Goal: Obtain resource: Download file/media

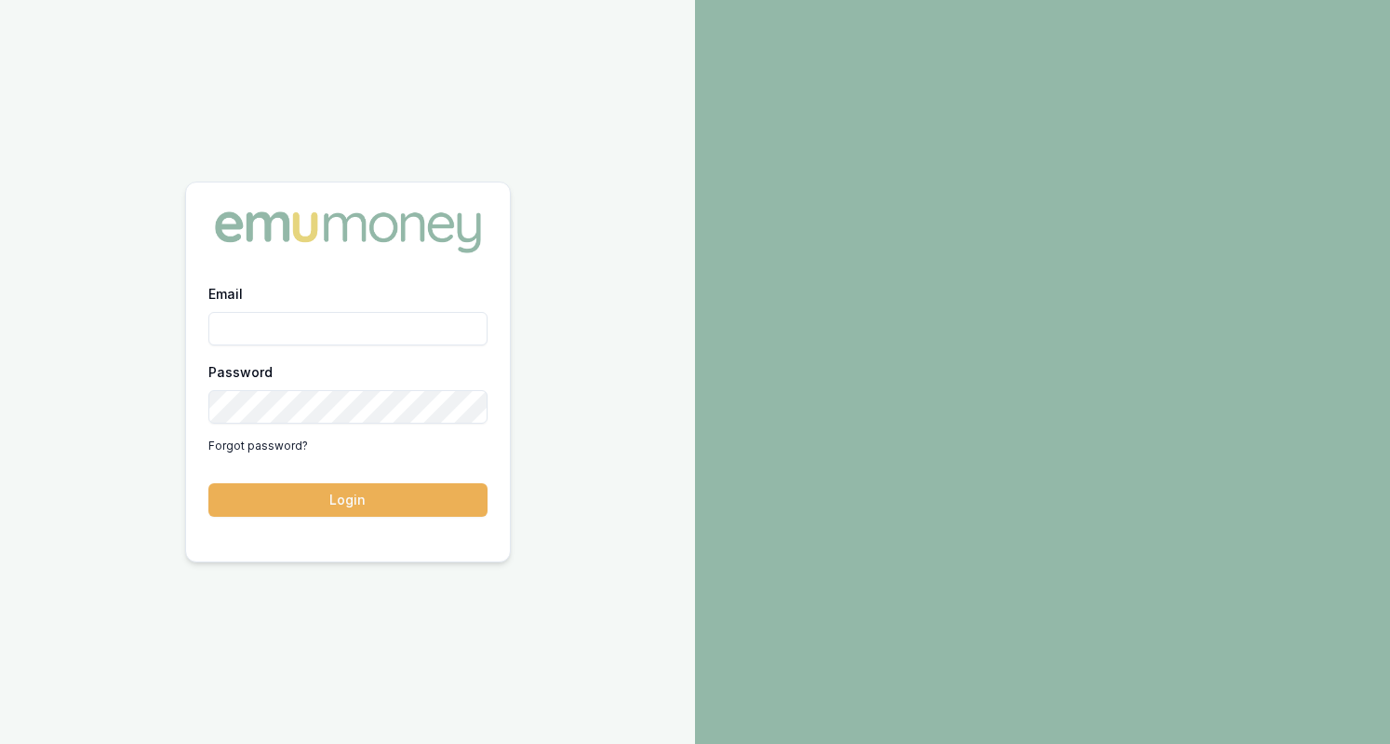
click at [294, 323] on input "Email" at bounding box center [347, 329] width 279 height 34
type input "[PERSON_NAME][EMAIL_ADDRESS][DOMAIN_NAME]"
click at [374, 509] on button "Login" at bounding box center [347, 500] width 279 height 34
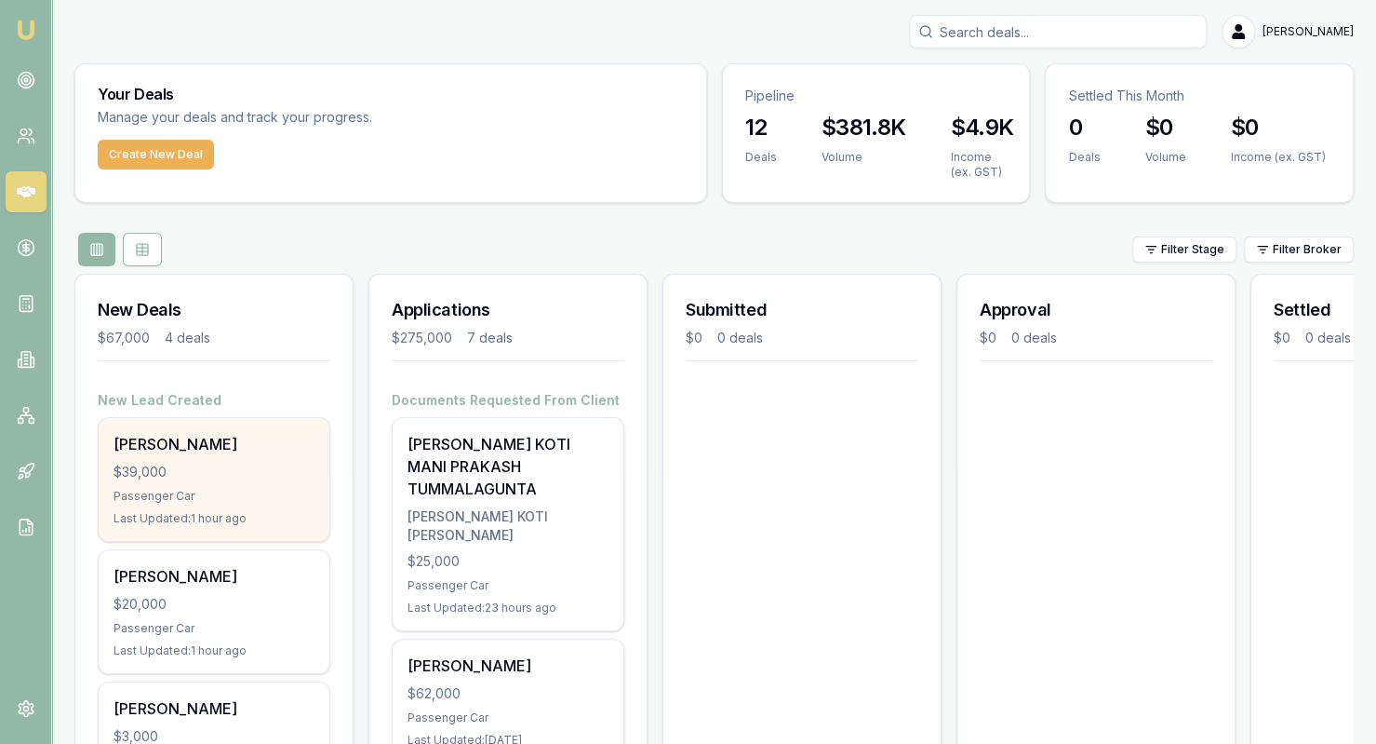
click at [259, 469] on div "$39,000" at bounding box center [214, 472] width 201 height 19
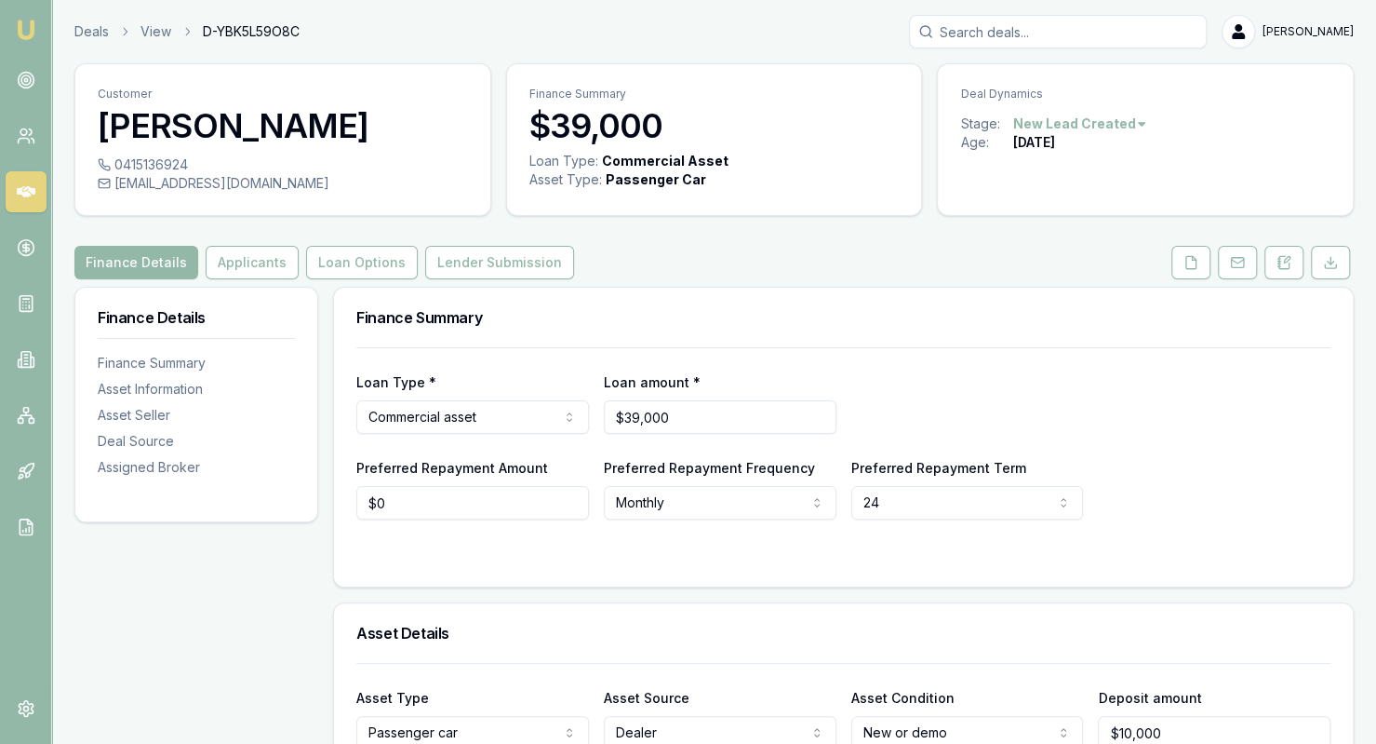
click at [1195, 260] on icon at bounding box center [1191, 262] width 15 height 15
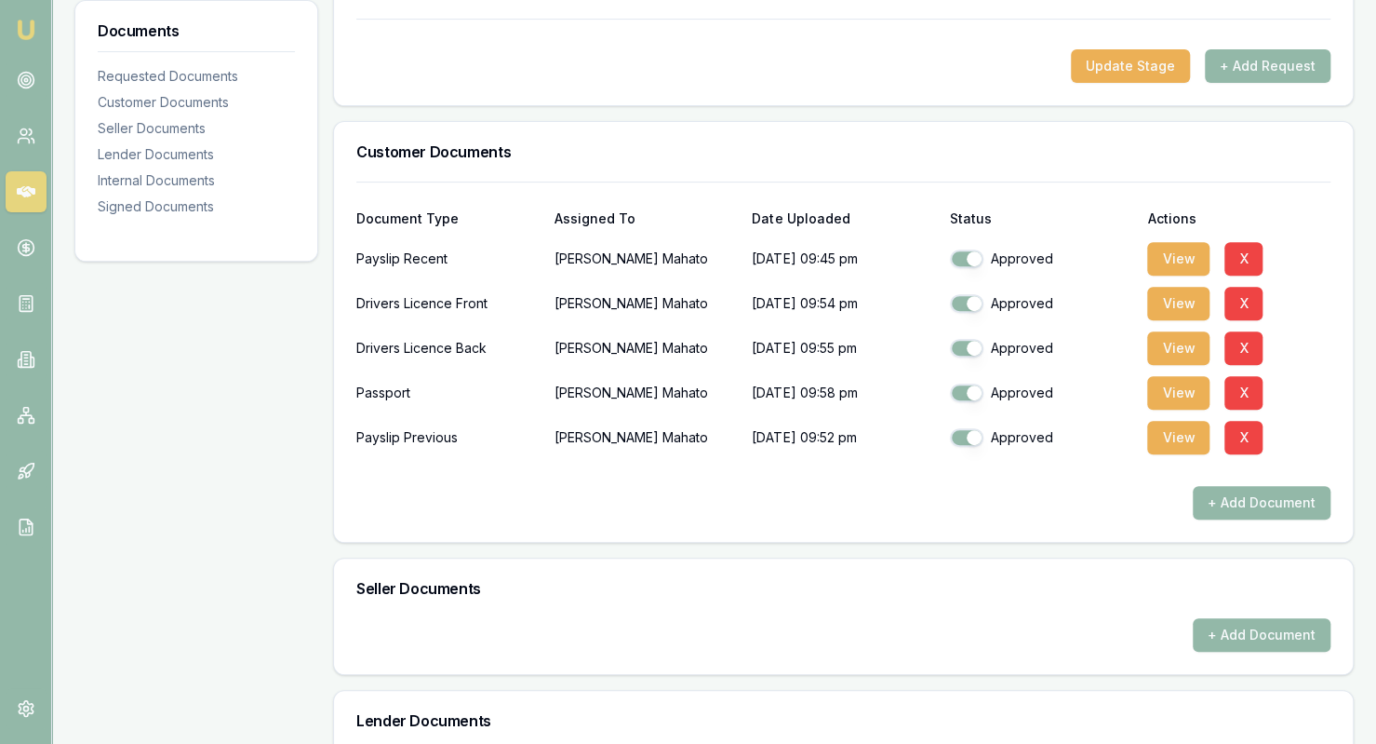
scroll to position [331, 0]
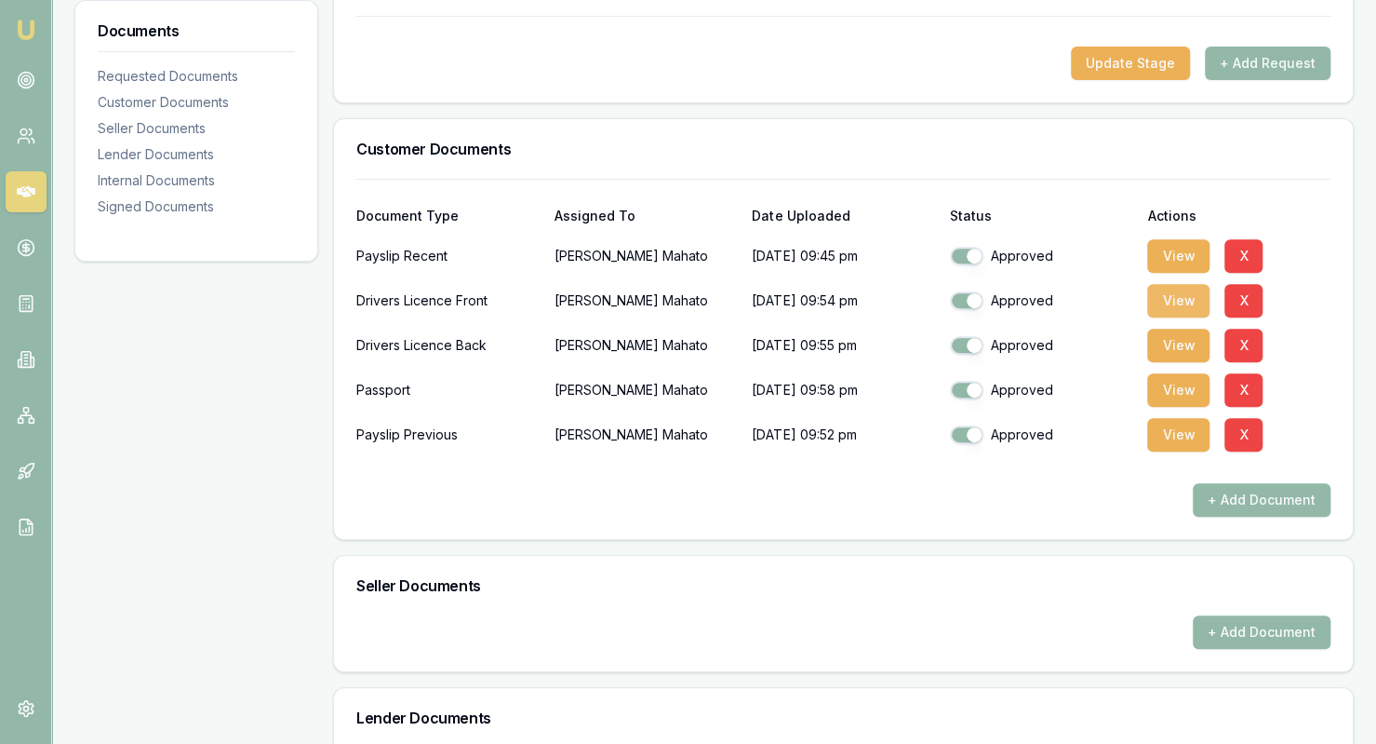
click at [1182, 301] on button "View" at bounding box center [1179, 301] width 62 height 34
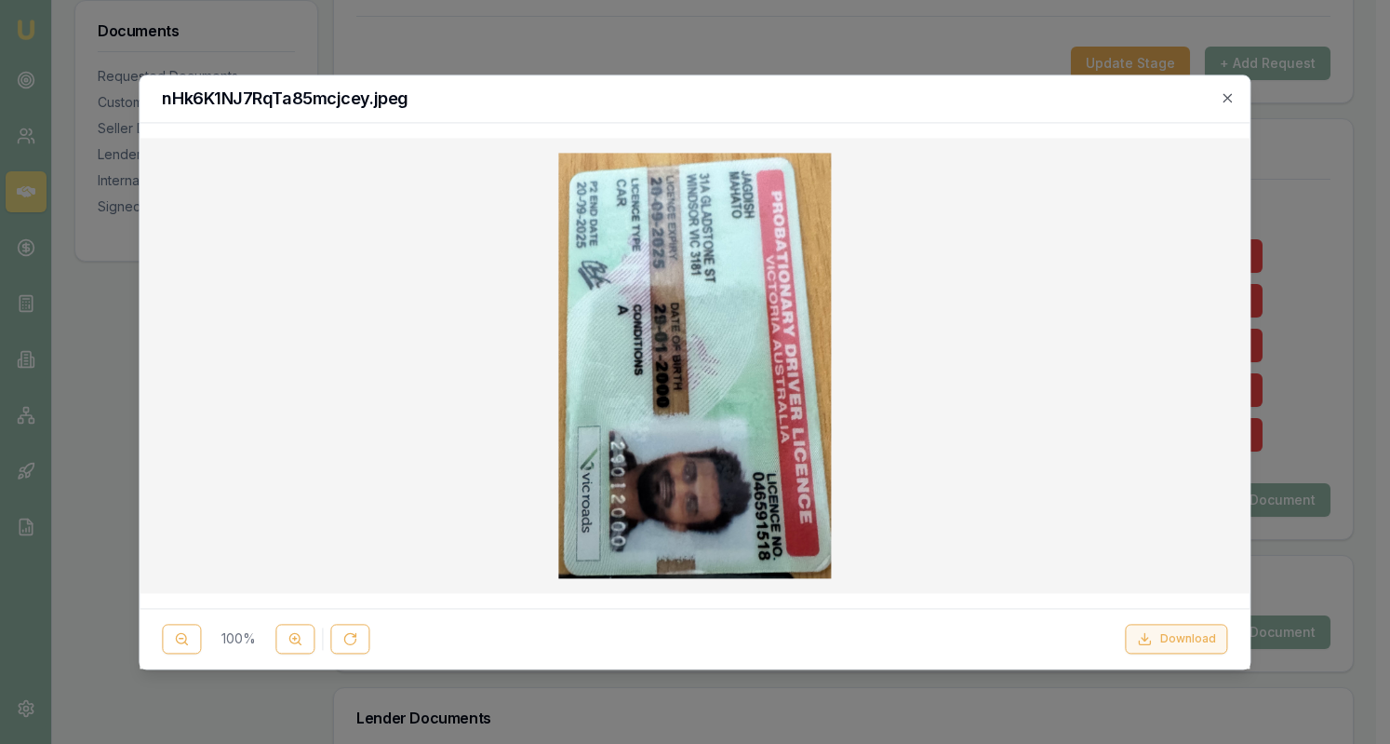
click at [1152, 647] on button "Download" at bounding box center [1177, 639] width 102 height 30
click at [1227, 100] on icon "button" at bounding box center [1228, 97] width 8 height 8
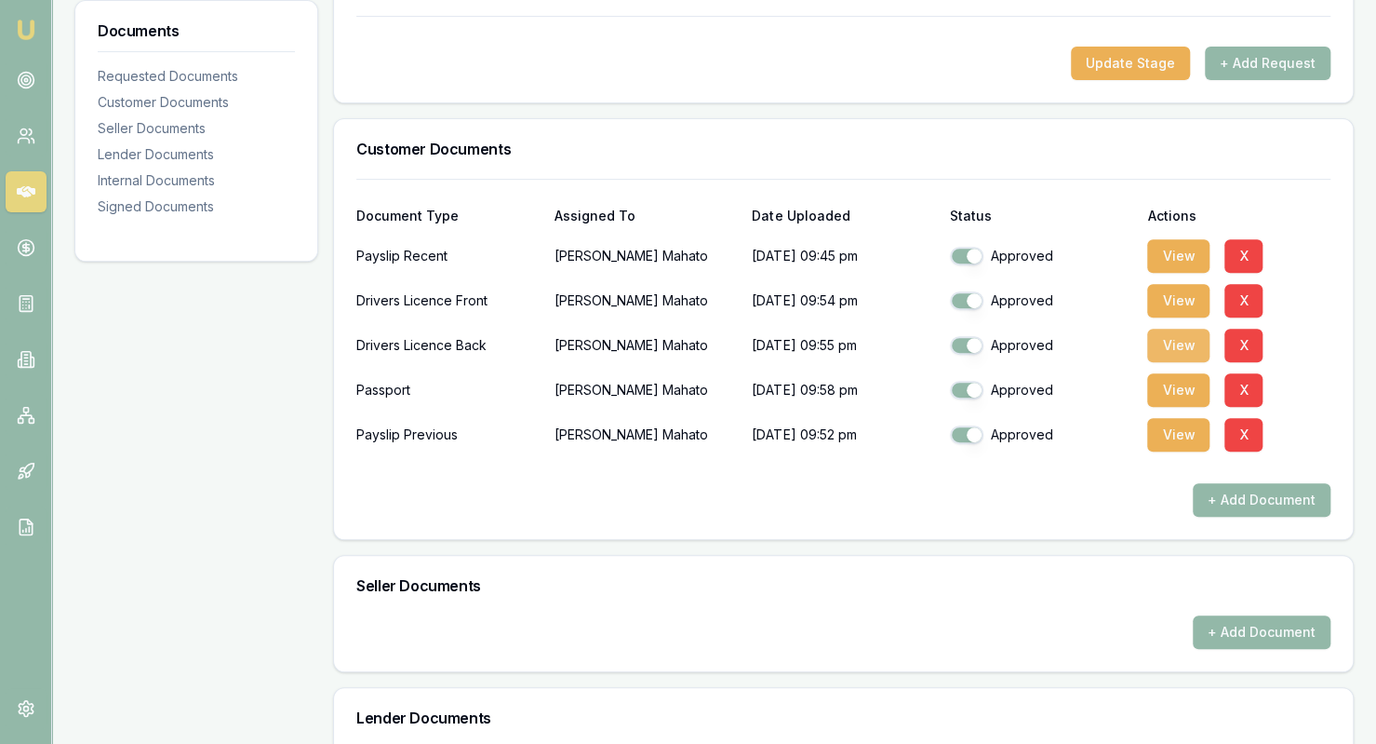
click at [1172, 349] on button "View" at bounding box center [1179, 346] width 62 height 34
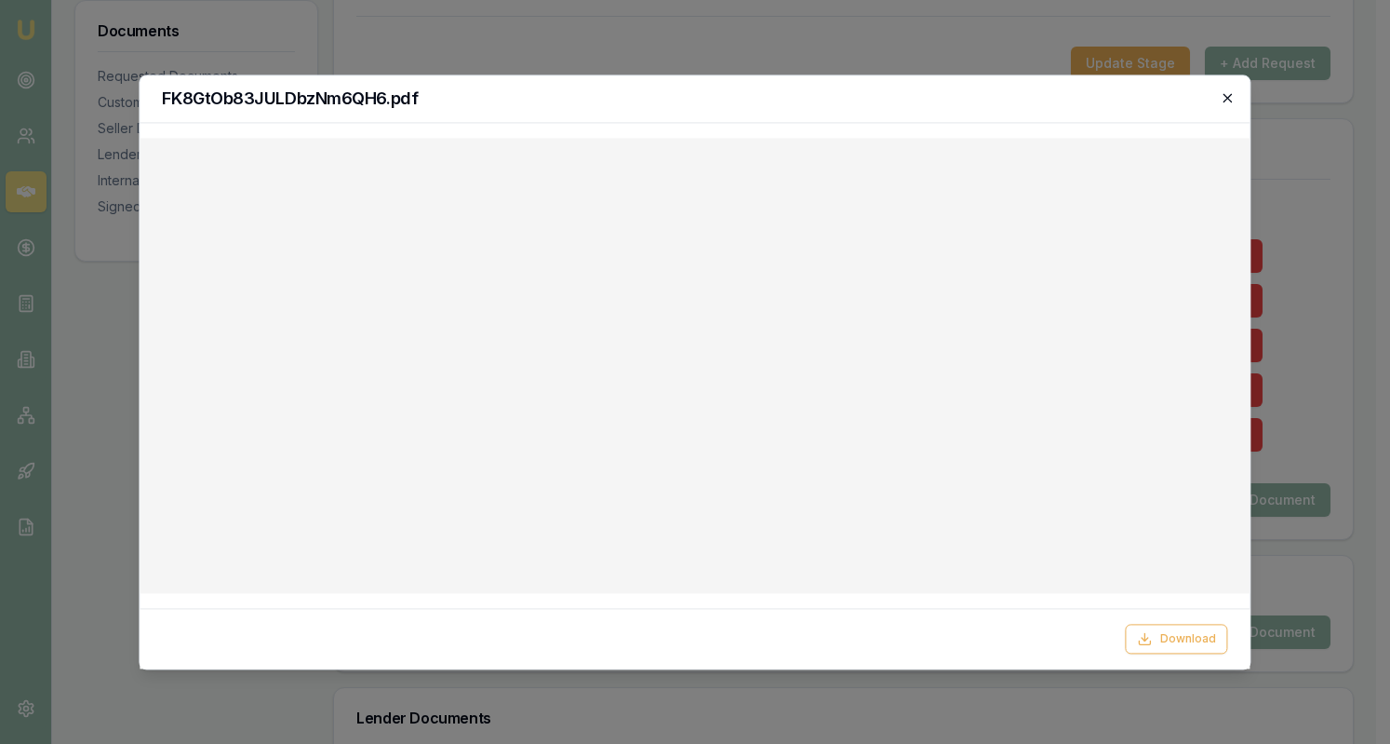
click at [1228, 96] on icon "button" at bounding box center [1228, 97] width 15 height 15
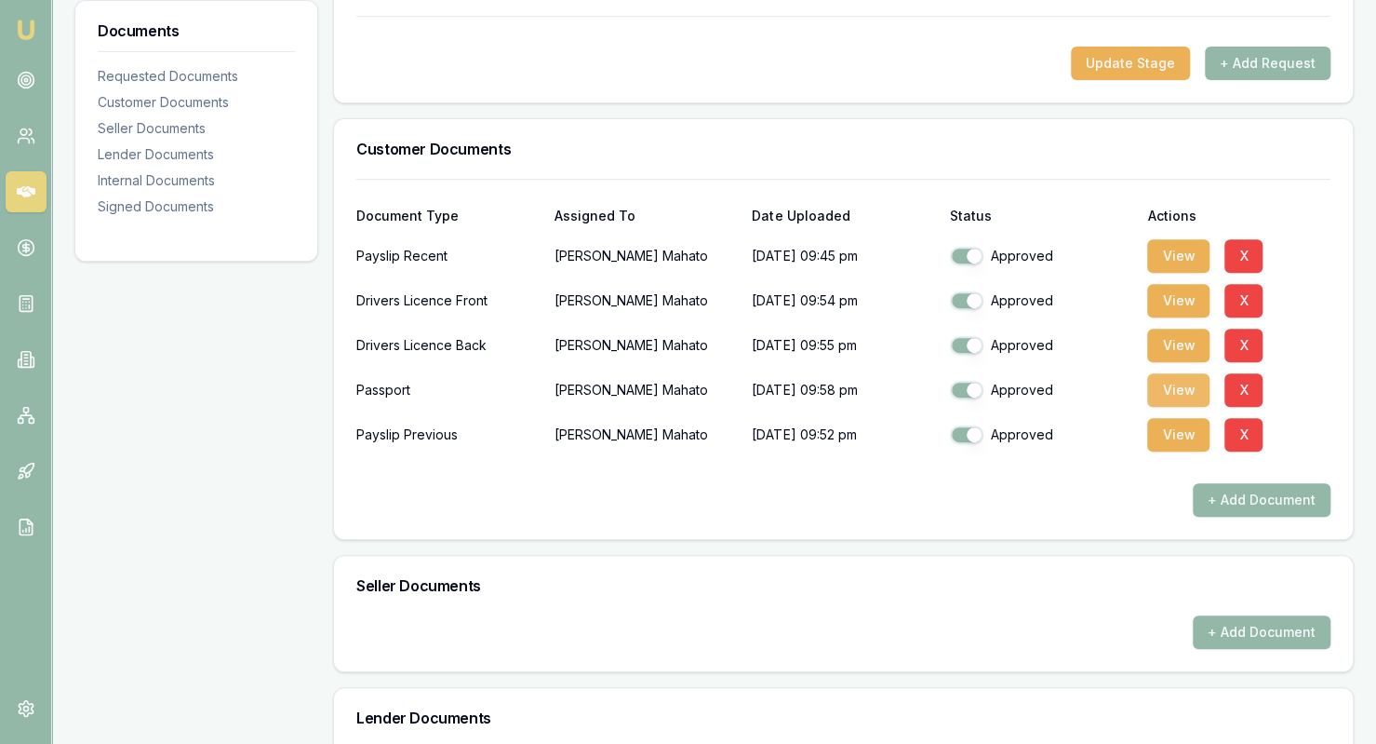
click at [1175, 390] on button "View" at bounding box center [1179, 390] width 62 height 34
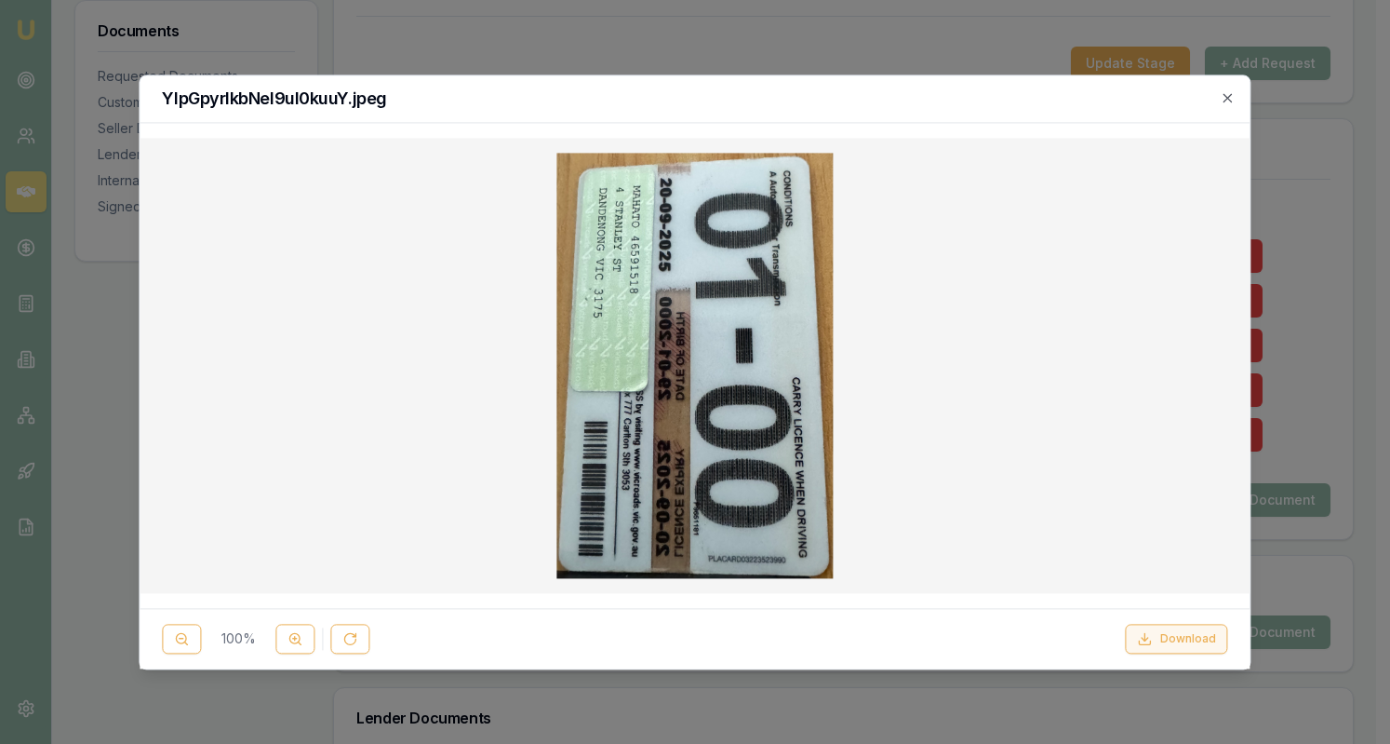
click at [1164, 638] on button "Download" at bounding box center [1177, 639] width 102 height 30
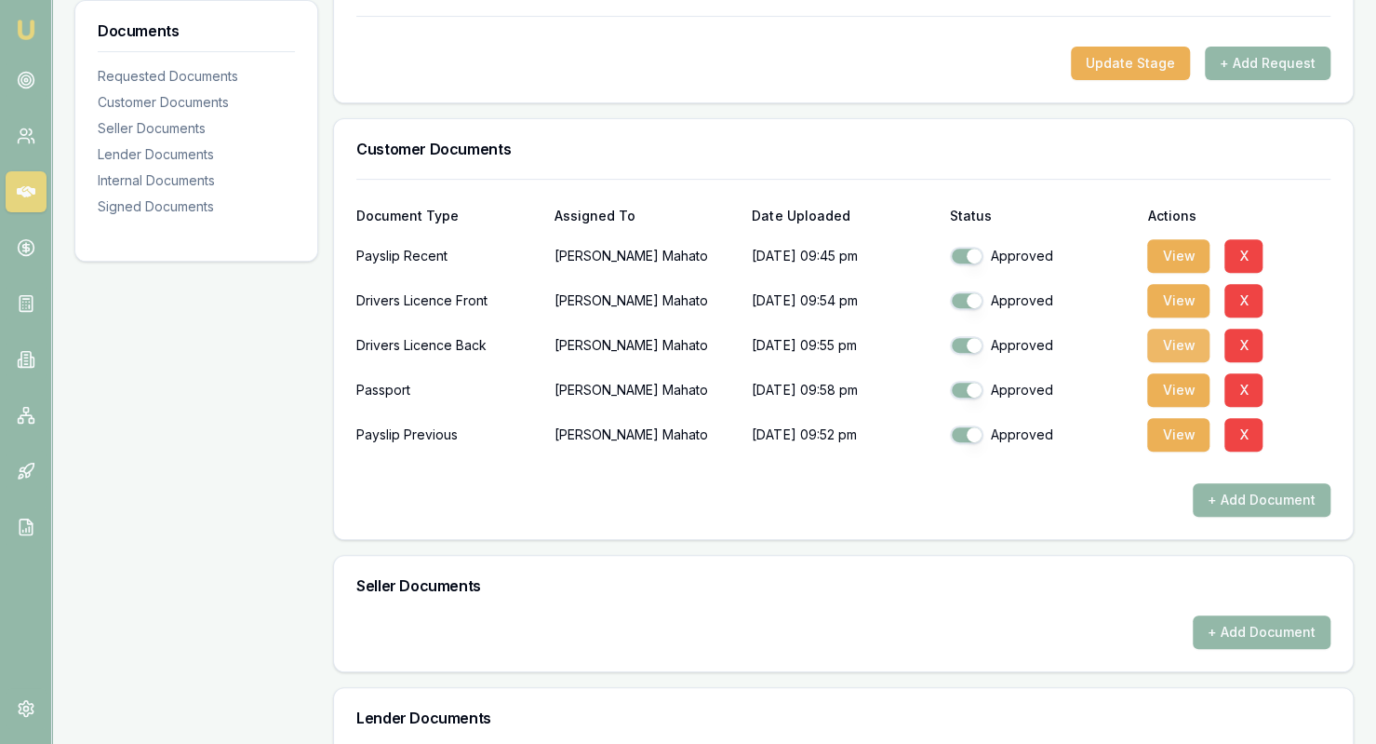
click at [1173, 344] on button "View" at bounding box center [1179, 346] width 62 height 34
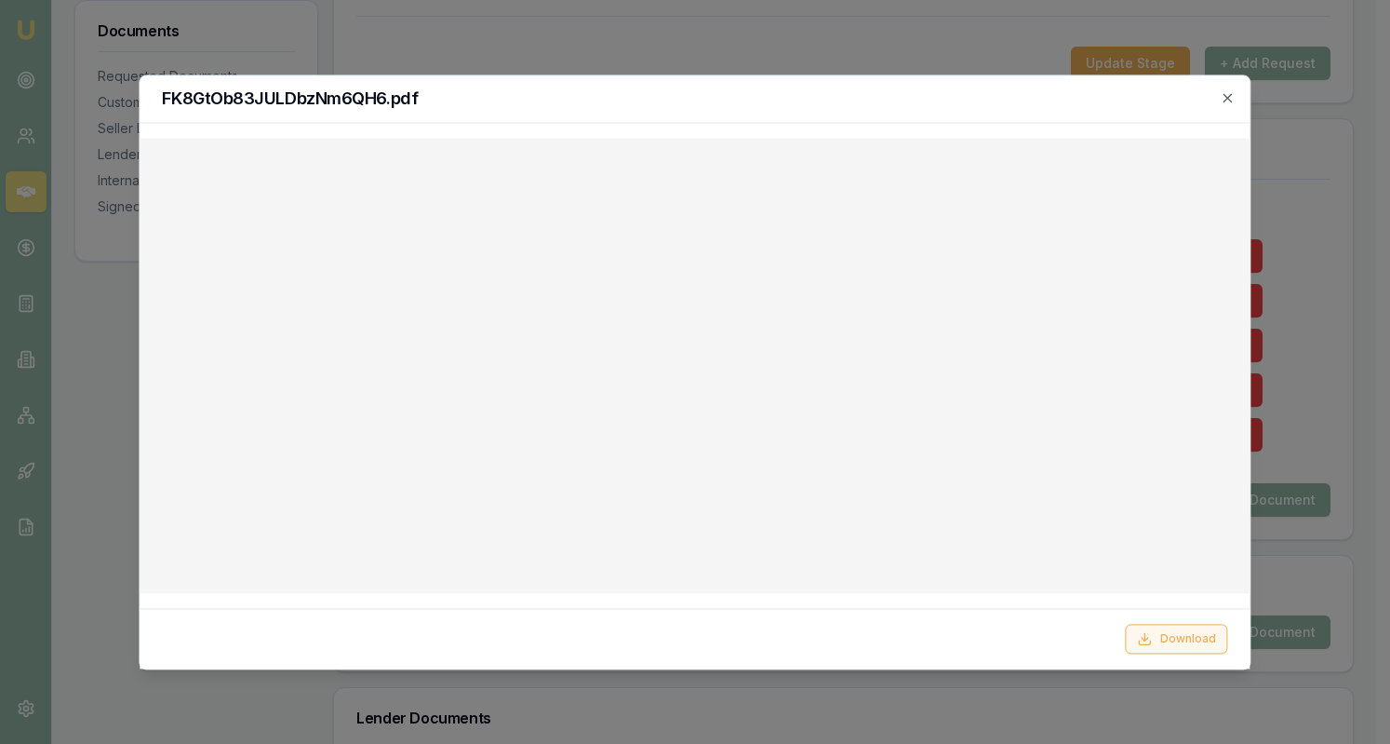
click at [1175, 644] on button "Download" at bounding box center [1177, 639] width 102 height 30
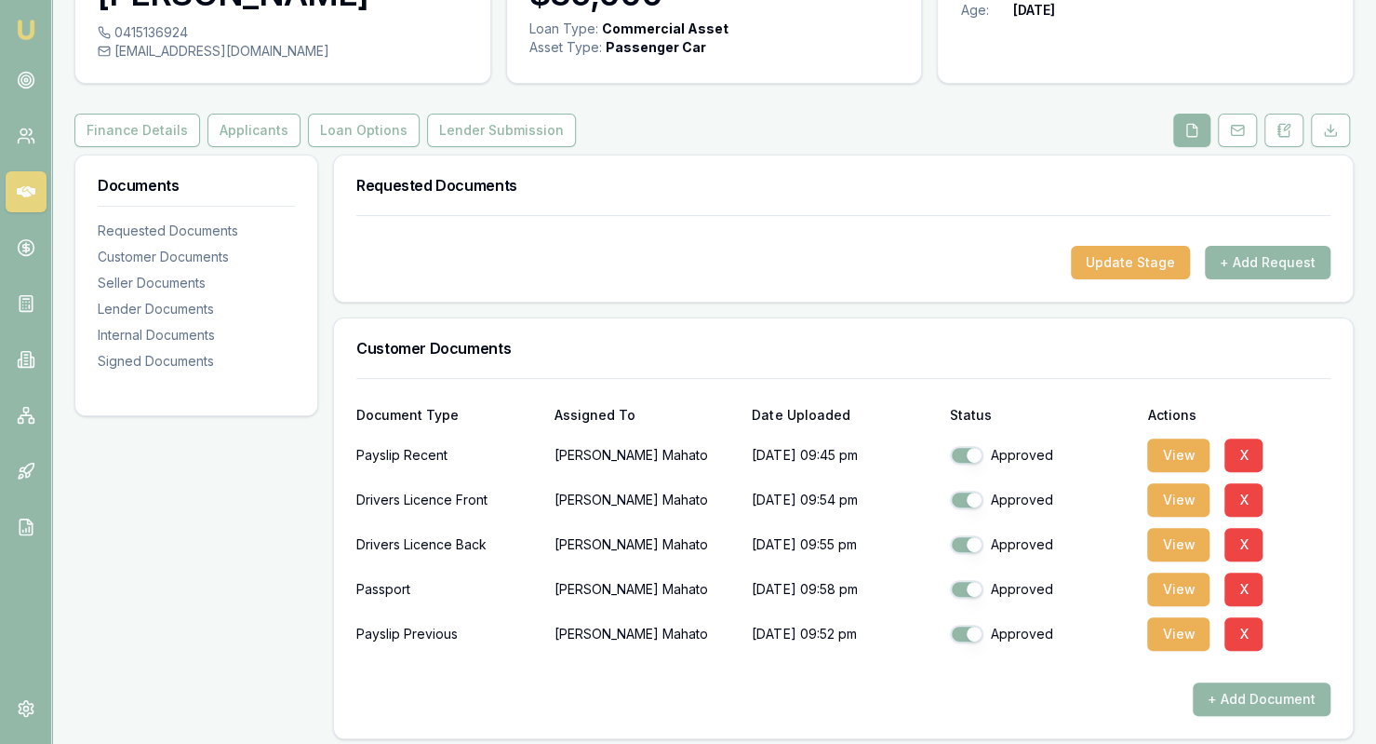
scroll to position [0, 0]
